Goal: Check status

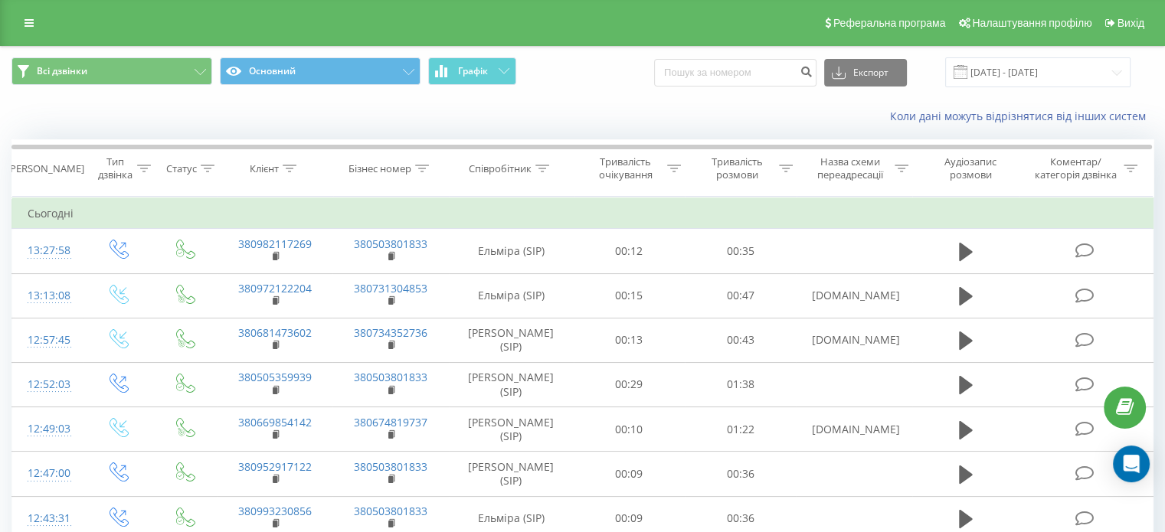
click at [178, 122] on div "Коли дані можуть відрізнятися вiд інших систем" at bounding box center [582, 116] width 1163 height 37
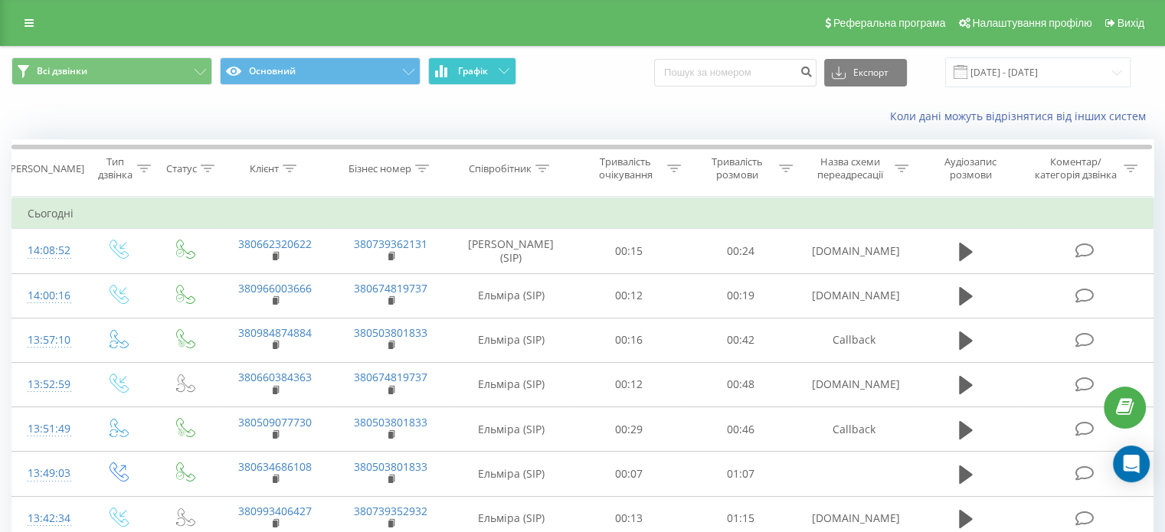
click at [493, 70] on button "Графік" at bounding box center [472, 71] width 88 height 28
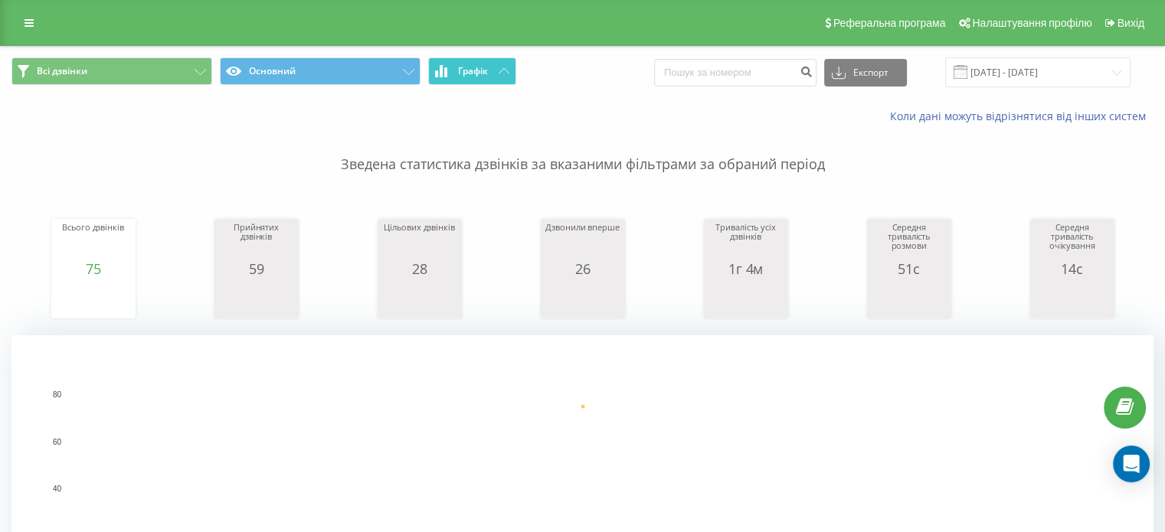
click at [493, 70] on button "Графік" at bounding box center [472, 71] width 88 height 28
